Goal: Task Accomplishment & Management: Manage account settings

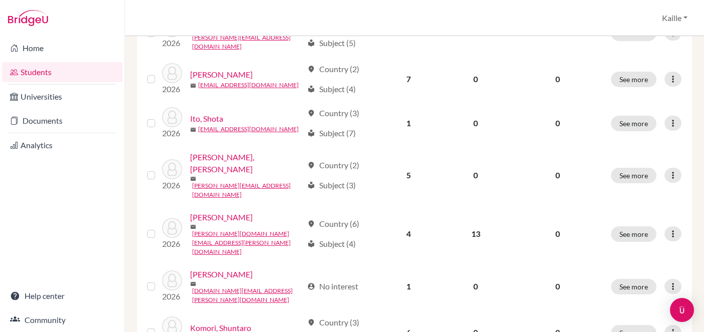
scroll to position [829, 0]
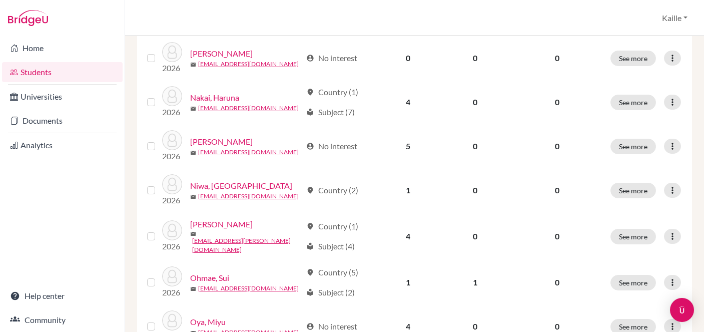
scroll to position [518, 0]
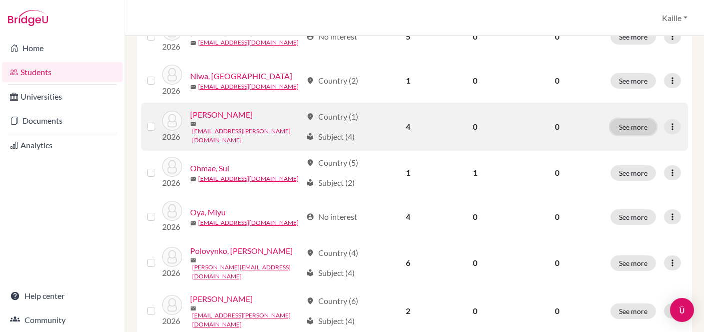
click at [640, 119] on button "See more" at bounding box center [633, 127] width 46 height 16
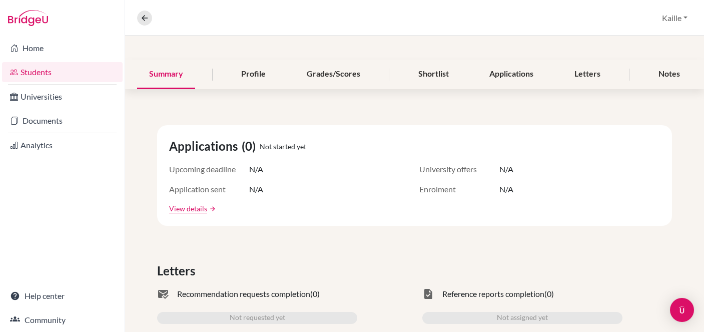
scroll to position [3, 0]
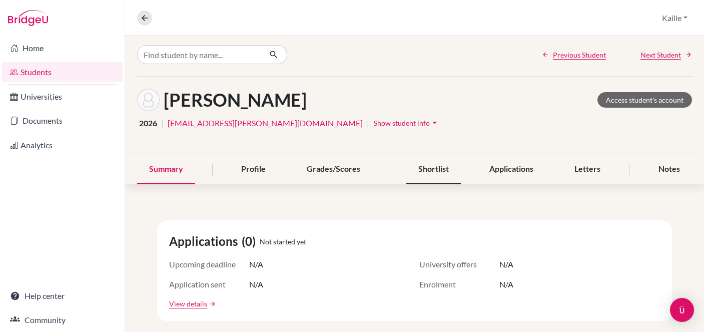
click at [433, 170] on div "Shortlist" at bounding box center [433, 170] width 55 height 30
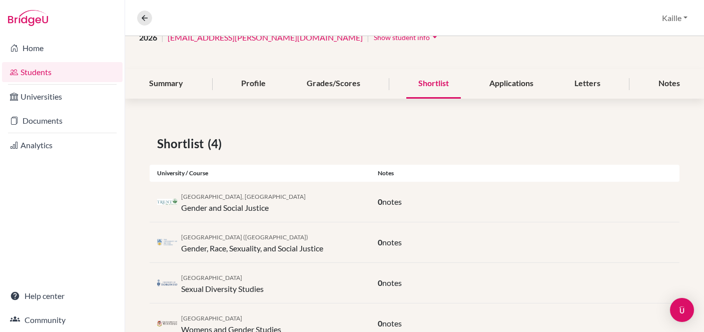
scroll to position [125, 0]
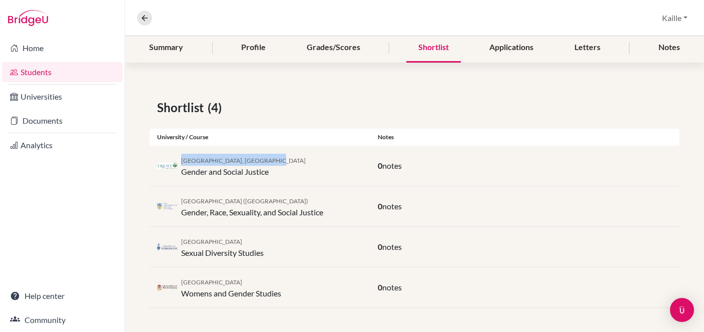
drag, startPoint x: 181, startPoint y: 157, endPoint x: 264, endPoint y: 164, distance: 83.4
click at [264, 164] on div "[GEOGRAPHIC_DATA], [GEOGRAPHIC_DATA] Gender and Social Justice" at bounding box center [243, 166] width 125 height 24
copy span "[GEOGRAPHIC_DATA], [GEOGRAPHIC_DATA]"
drag, startPoint x: 250, startPoint y: 282, endPoint x: 182, endPoint y: 279, distance: 67.6
click at [182, 279] on div "University of Winnipeg Womens and Gender Studies" at bounding box center [231, 287] width 100 height 24
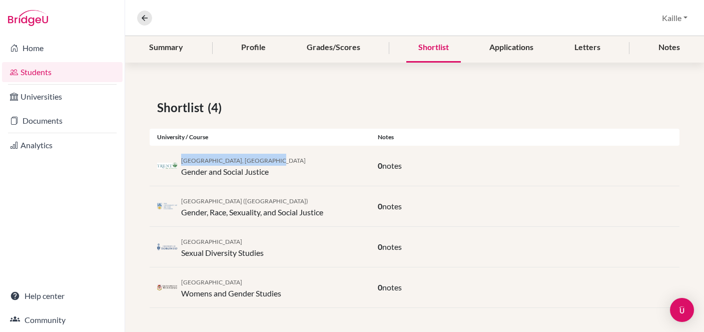
copy span "[GEOGRAPHIC_DATA]"
drag, startPoint x: 182, startPoint y: 172, endPoint x: 270, endPoint y: 177, distance: 88.2
click at [270, 177] on div "[GEOGRAPHIC_DATA], [GEOGRAPHIC_DATA] Gender and Social Justice" at bounding box center [243, 166] width 125 height 24
copy div "Gender and Social Justice"
click at [309, 227] on div "[GEOGRAPHIC_DATA], Peterborough Gender and Social Justice 0 notes" at bounding box center [415, 247] width 530 height 41
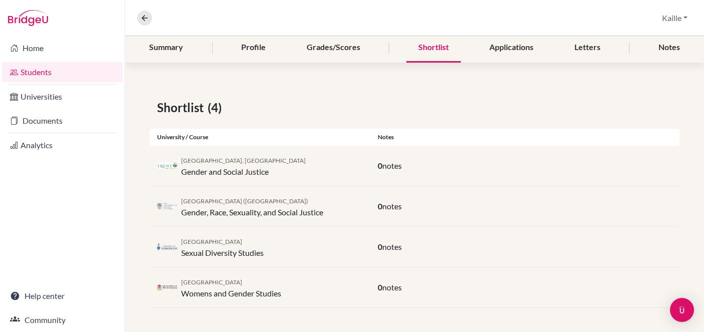
scroll to position [0, 0]
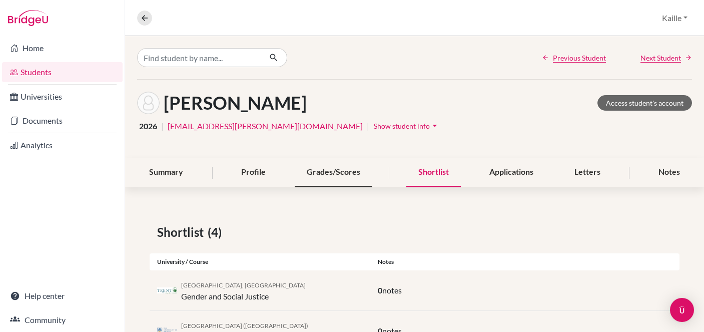
click at [318, 173] on div "Grades/Scores" at bounding box center [334, 173] width 78 height 30
